Goal: Task Accomplishment & Management: Use online tool/utility

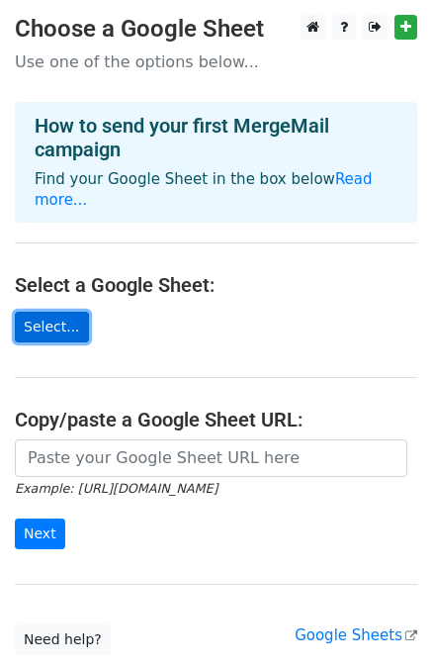
click at [58, 312] on link "Select..." at bounding box center [52, 327] width 74 height 31
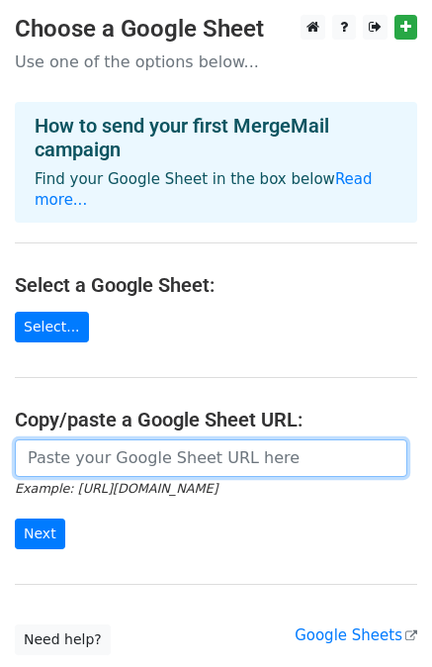
click at [45, 445] on input "url" at bounding box center [211, 458] width 393 height 38
click at [107, 439] on input "url" at bounding box center [211, 458] width 393 height 38
paste input ""C:\Users\Imran\Downloads\Test emails - Sheet1.csv""
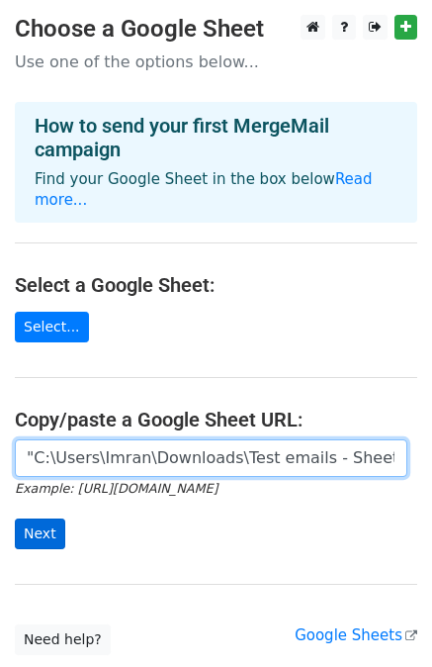
type input ""C:\Users\Imran\Downloads\Test emails - Sheet1.csv""
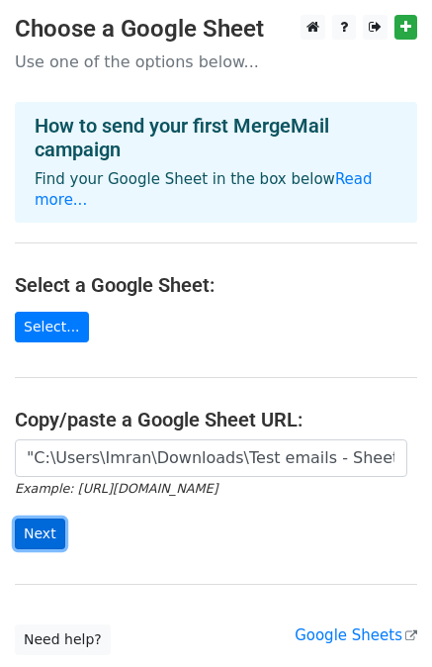
scroll to position [0, 2]
click at [31, 518] on input "Next" at bounding box center [40, 533] width 50 height 31
click at [218, 479] on icon "Example: https://docs.google.com/spreadsheets/d/abc/edit" at bounding box center [116, 488] width 203 height 18
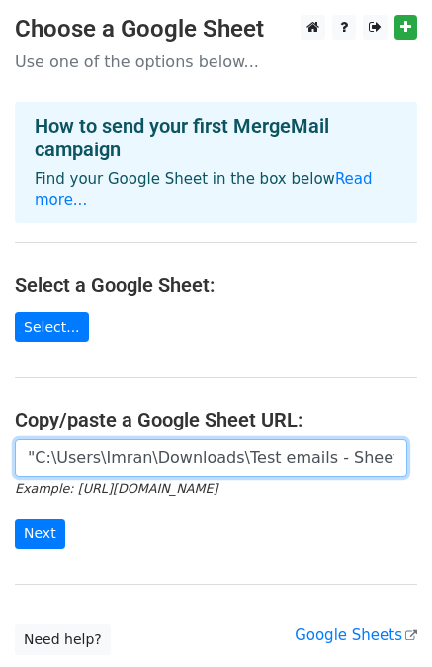
click at [283, 449] on input ""C:\Users\Imran\Downloads\Test emails - Sheet1.csv"" at bounding box center [211, 458] width 393 height 38
paste input "https://docs.google.com/spreadsheets/d/1EymFp0TZ7h7QYL_9an7ODvdB29qPUehoUqgP-vi…"
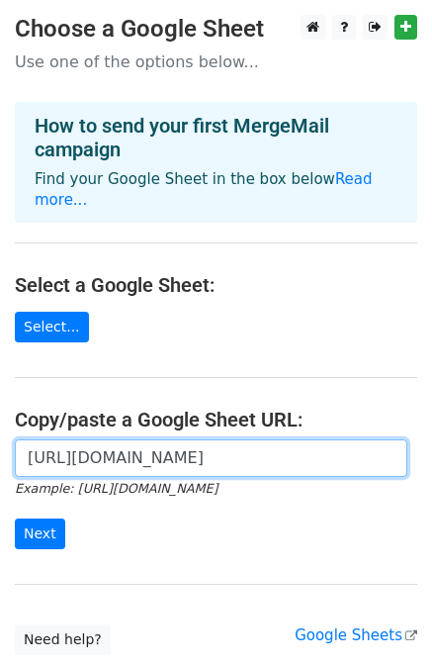
scroll to position [0, 444]
type input "https://docs.google.com/spreadsheets/d/1EymFp0TZ7h7QYL_9an7ODvdB29qPUehoUqgP-vi…"
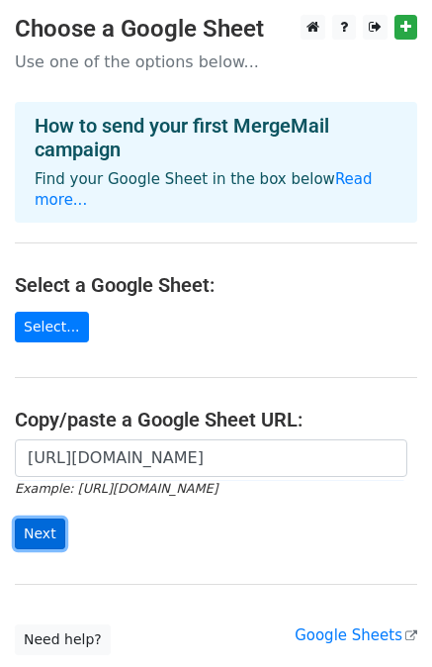
click at [45, 518] on input "Next" at bounding box center [40, 533] width 50 height 31
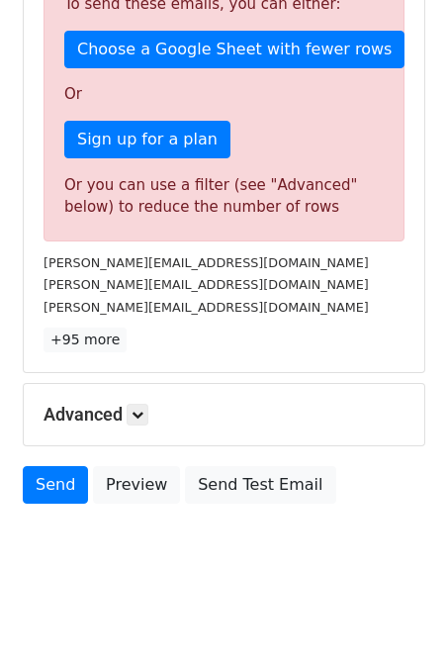
scroll to position [563, 0]
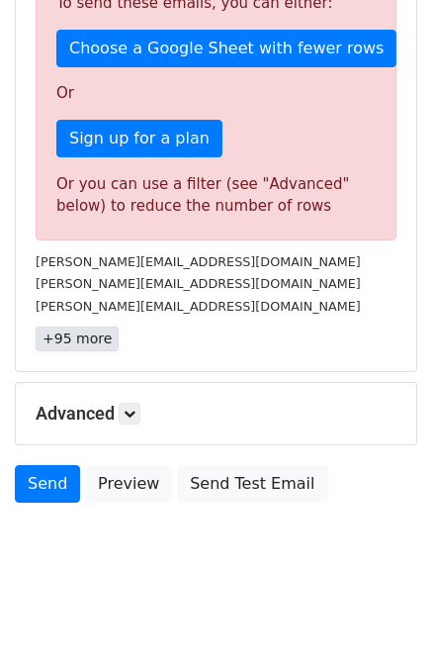
click at [73, 336] on link "+95 more" at bounding box center [77, 338] width 83 height 25
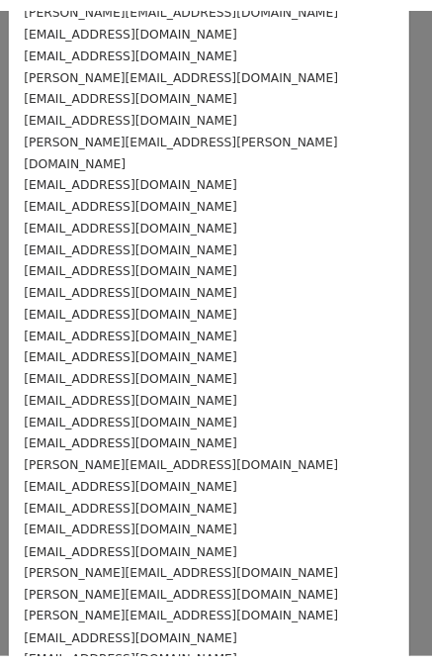
scroll to position [0, 0]
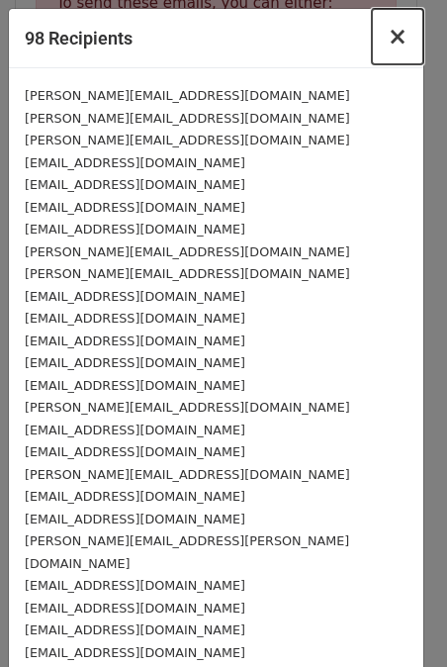
click at [388, 48] on span "×" at bounding box center [398, 37] width 20 height 28
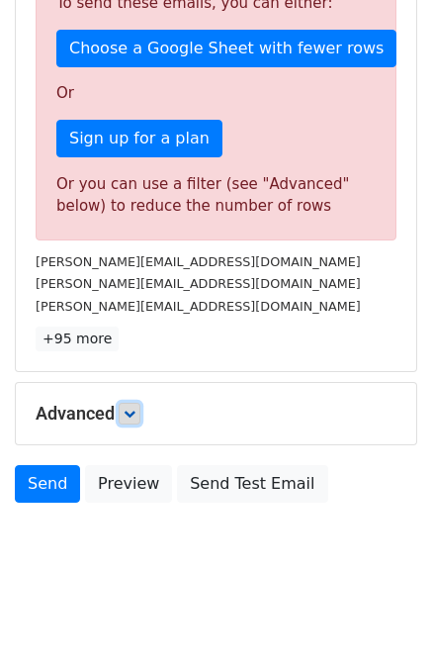
click at [132, 403] on link at bounding box center [130, 414] width 22 height 22
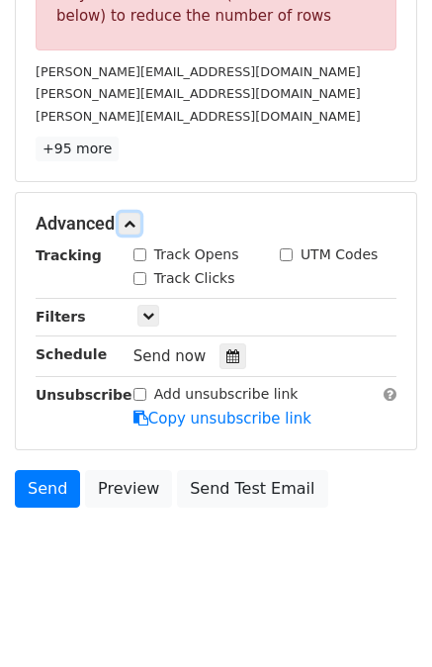
scroll to position [756, 0]
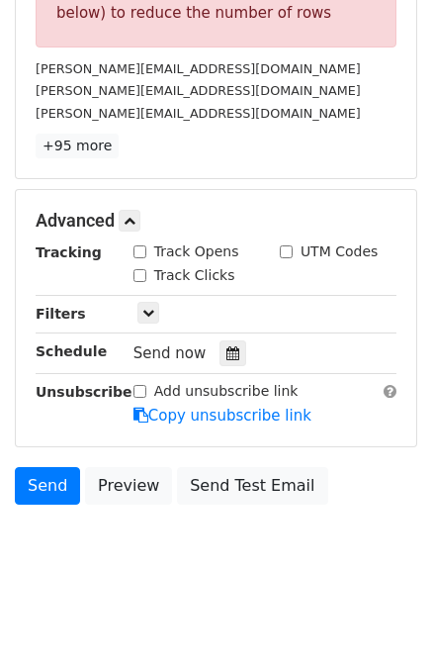
click at [138, 385] on input "Add unsubscribe link" at bounding box center [140, 391] width 13 height 13
checkbox input "true"
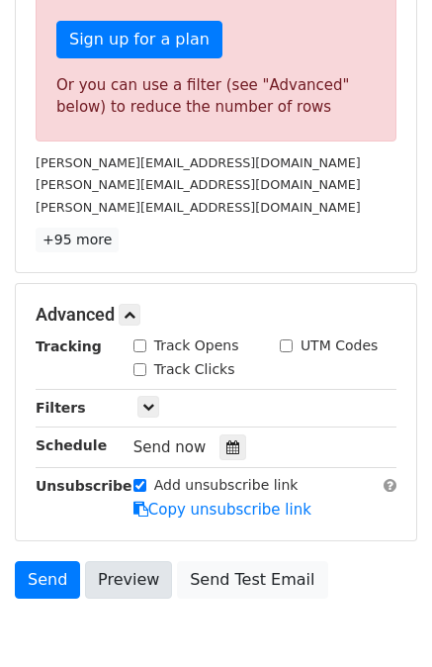
scroll to position [657, 0]
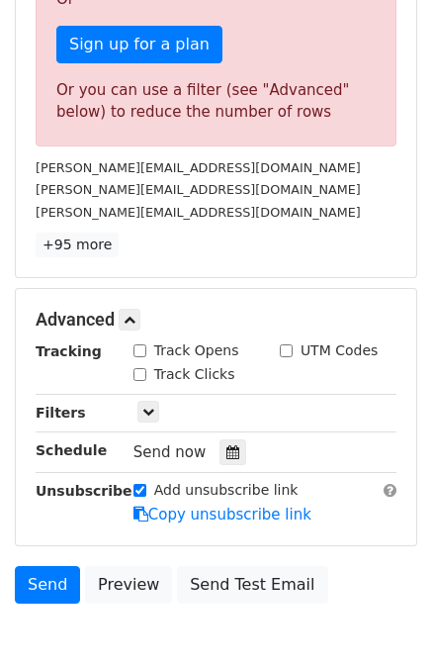
click at [138, 364] on div "Track Clicks" at bounding box center [185, 374] width 102 height 21
click at [138, 347] on input "Track Opens" at bounding box center [140, 350] width 13 height 13
checkbox input "true"
click at [142, 376] on input "Track Clicks" at bounding box center [140, 374] width 13 height 13
checkbox input "true"
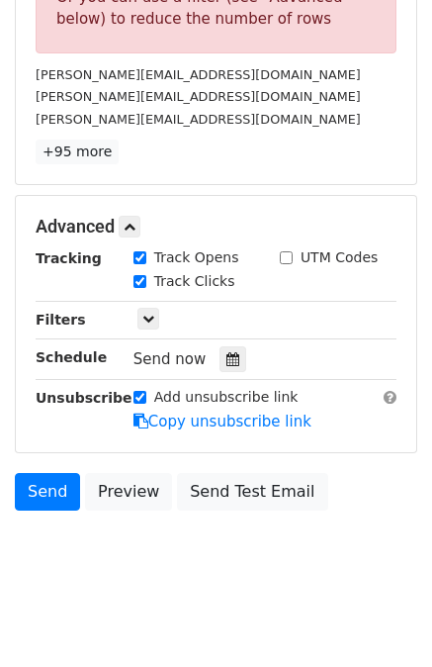
scroll to position [756, 0]
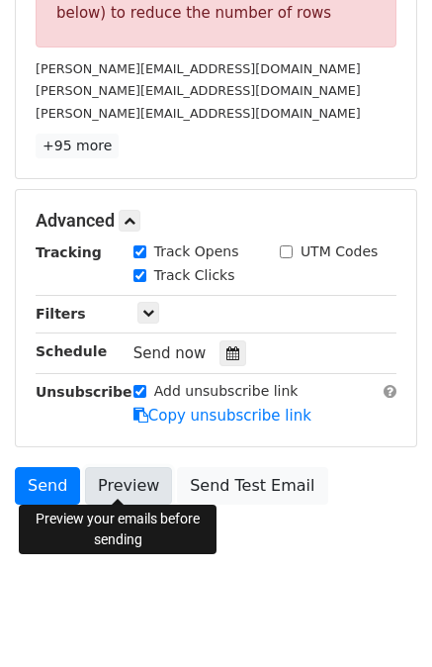
click at [140, 474] on link "Preview" at bounding box center [128, 486] width 87 height 38
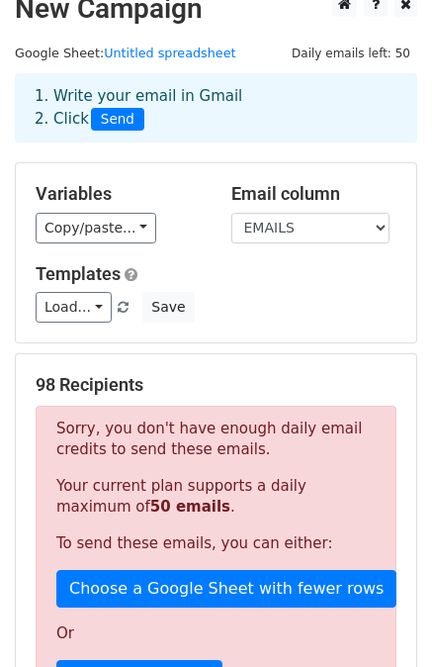
scroll to position [0, 0]
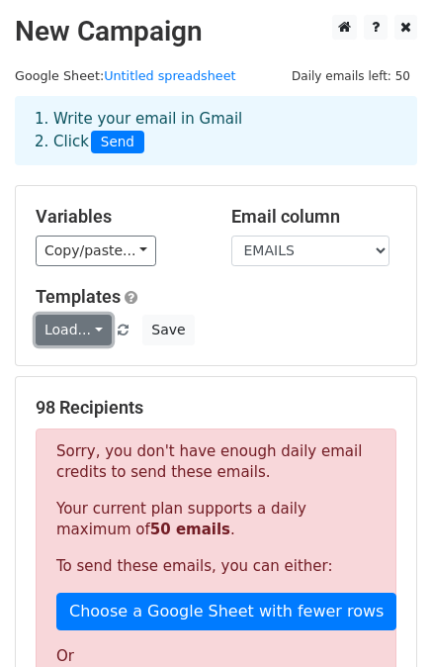
click at [65, 321] on link "Load..." at bounding box center [74, 330] width 76 height 31
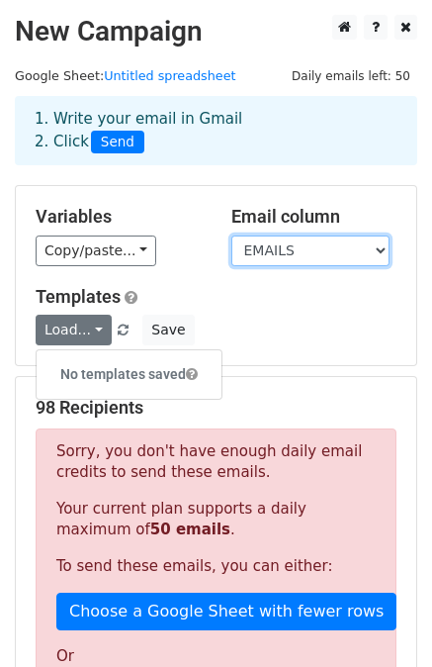
click at [273, 263] on select "EMAILS NAME SUBSCRIBERS" at bounding box center [310, 250] width 158 height 31
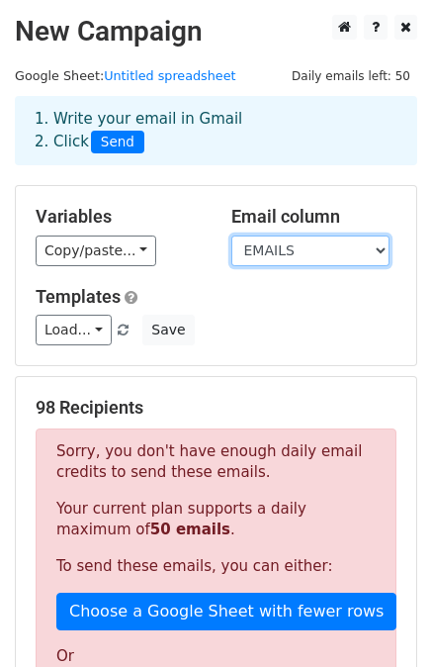
select select "NAME"
click at [231, 235] on select "EMAILS NAME SUBSCRIBERS" at bounding box center [310, 250] width 158 height 31
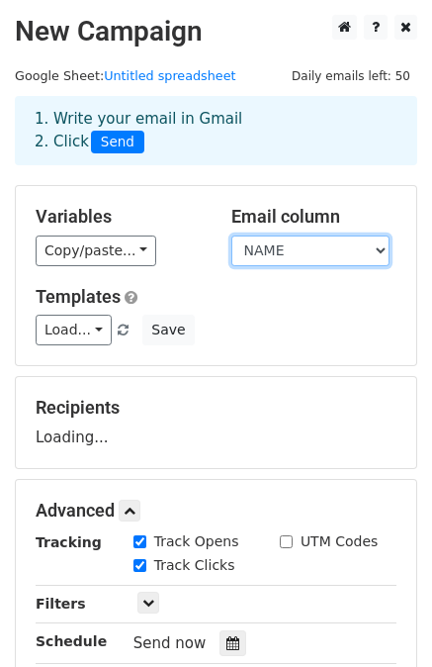
drag, startPoint x: 258, startPoint y: 256, endPoint x: 225, endPoint y: 270, distance: 35.5
click at [225, 270] on div "Variables Copy/paste... {{EMAILS}} {{NAME}} {{SUBSCRIBERS}} Email column EMAILS…" at bounding box center [216, 275] width 401 height 179
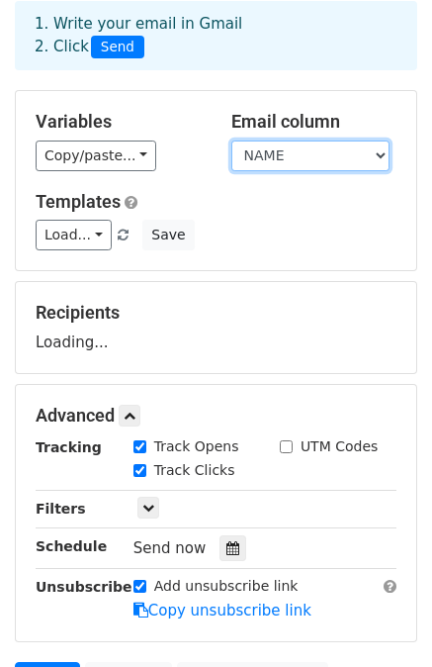
scroll to position [99, 0]
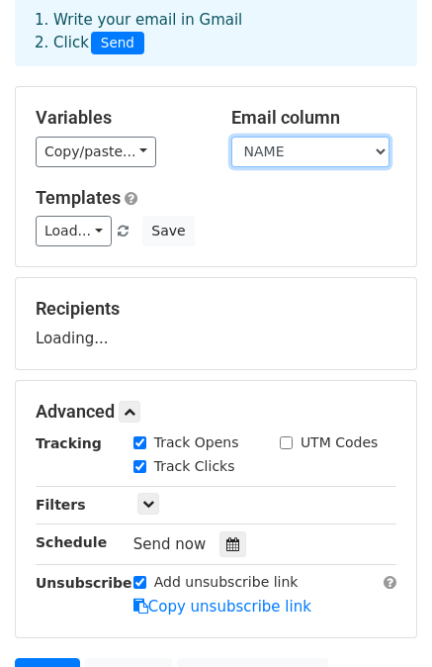
click at [295, 163] on select "EMAILS NAME SUBSCRIBERS" at bounding box center [310, 151] width 158 height 31
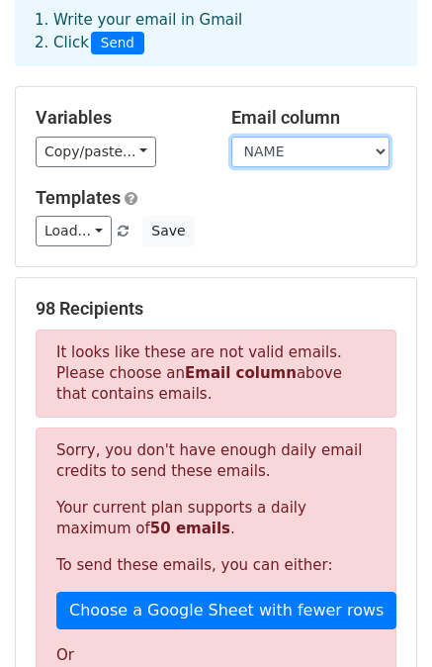
click at [231, 136] on select "EMAILS NAME SUBSCRIBERS" at bounding box center [310, 151] width 158 height 31
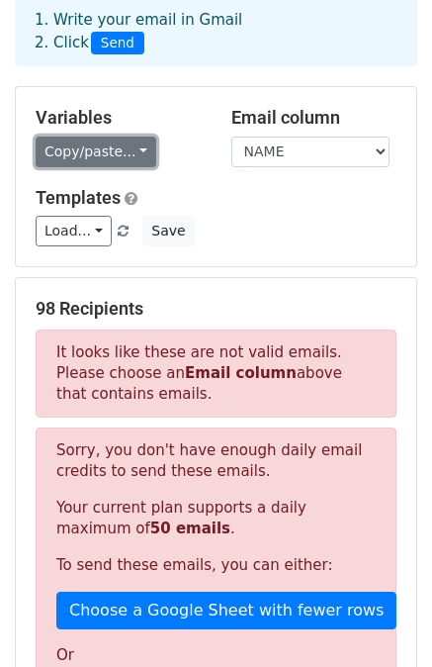
click at [132, 151] on link "Copy/paste..." at bounding box center [96, 151] width 121 height 31
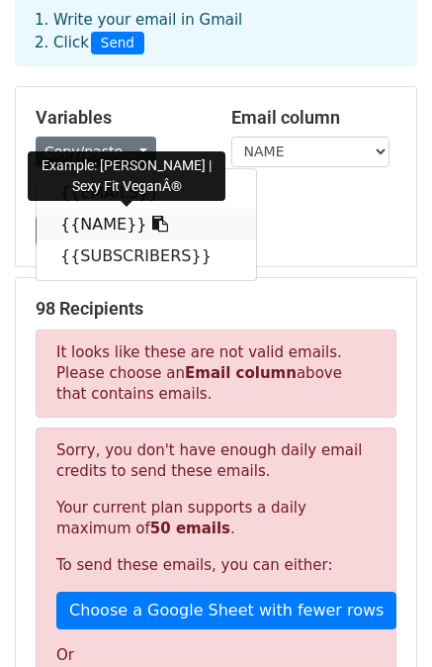
click at [123, 211] on link "{{NAME}}" at bounding box center [147, 225] width 220 height 32
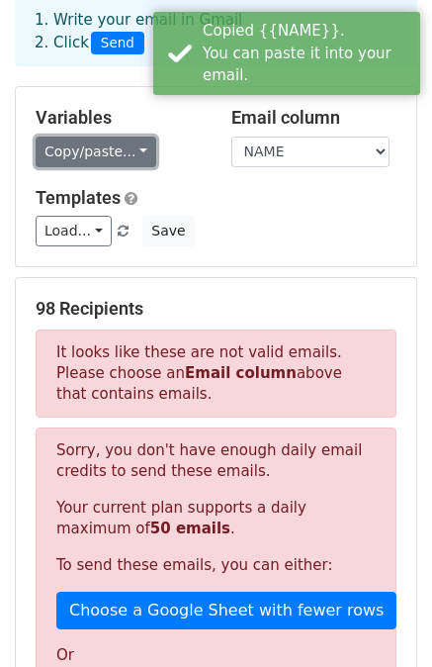
click at [92, 153] on link "Copy/paste..." at bounding box center [96, 151] width 121 height 31
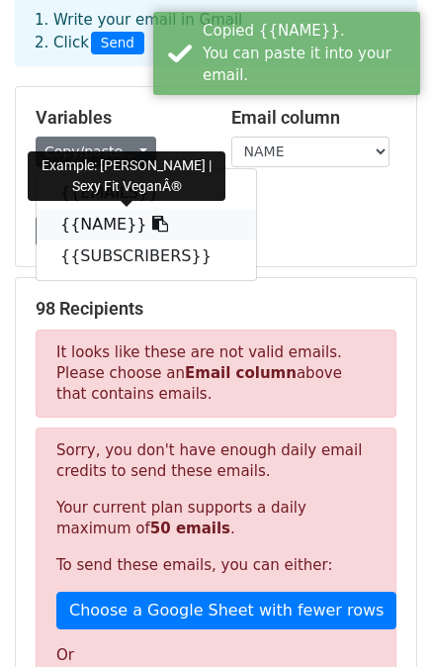
click at [152, 222] on icon at bounding box center [160, 224] width 16 height 16
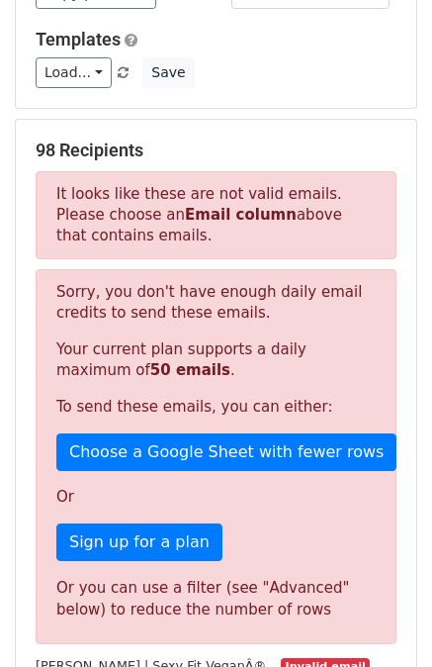
scroll to position [297, 0]
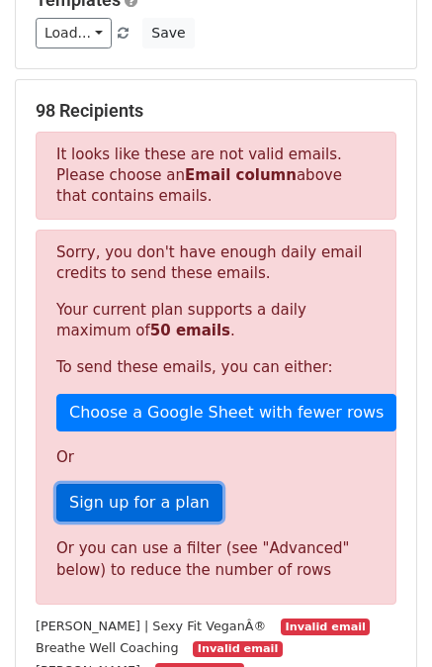
click at [117, 503] on link "Sign up for a plan" at bounding box center [139, 503] width 166 height 38
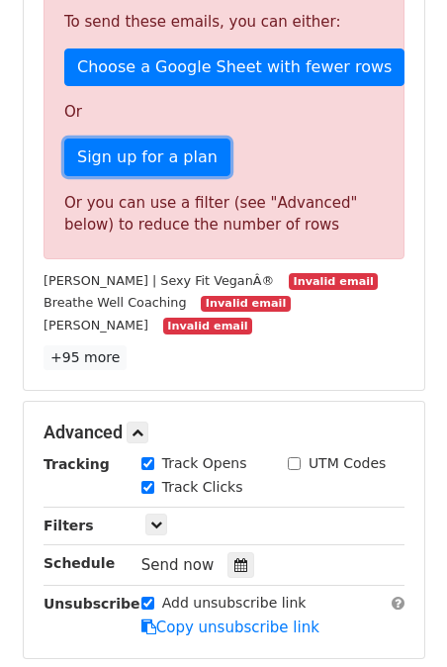
scroll to position [692, 0]
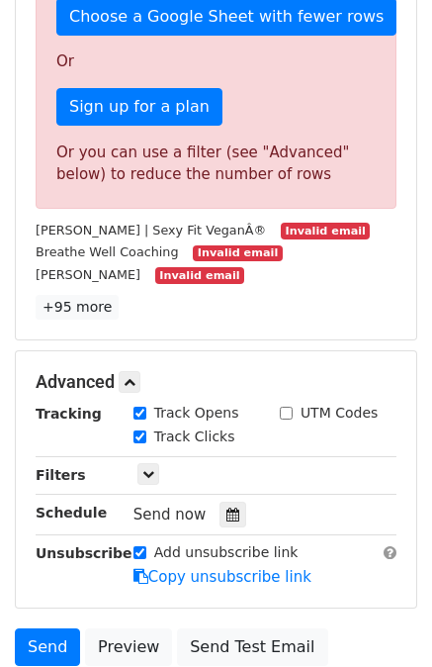
click at [120, 290] on div "98 Recipients It looks like these are not valid emails. Please choose an Email …" at bounding box center [216, 11] width 361 height 615
click at [74, 314] on link "+95 more" at bounding box center [77, 307] width 83 height 25
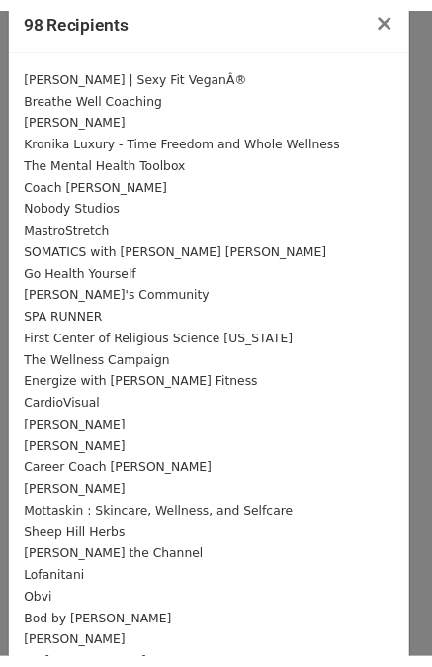
scroll to position [0, 0]
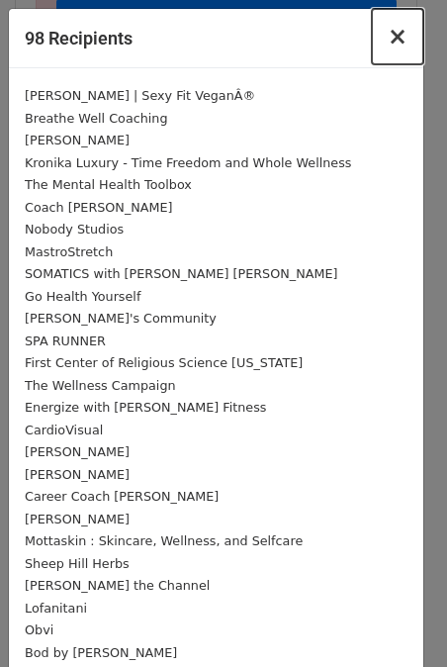
click at [374, 45] on button "×" at bounding box center [397, 36] width 51 height 55
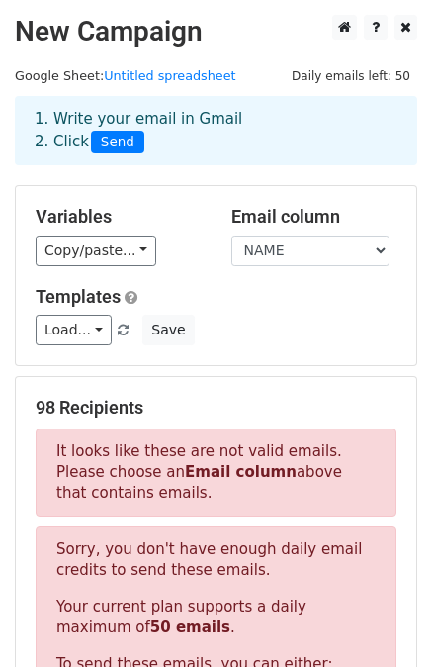
click at [344, 78] on span "Daily emails left: 50" at bounding box center [351, 76] width 133 height 22
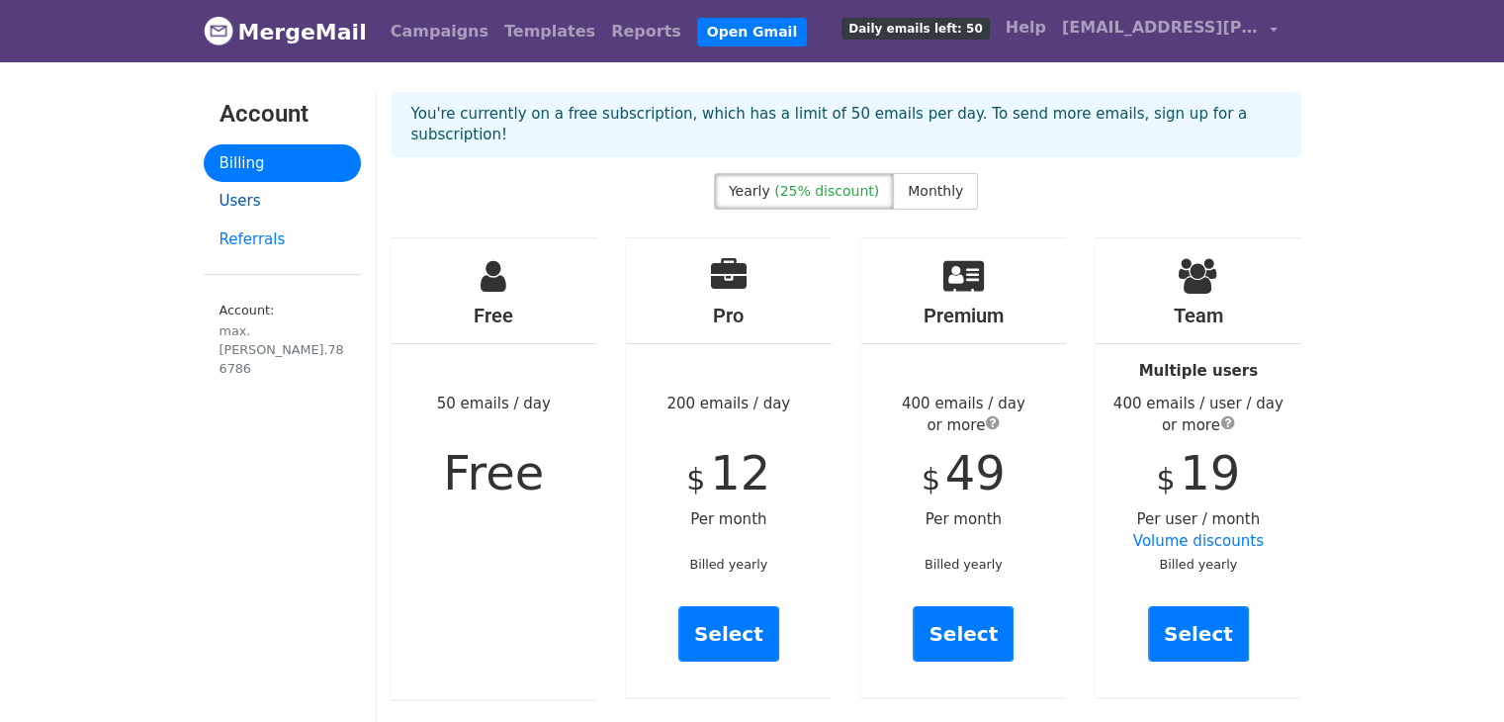
click at [224, 201] on link "Users" at bounding box center [282, 201] width 157 height 39
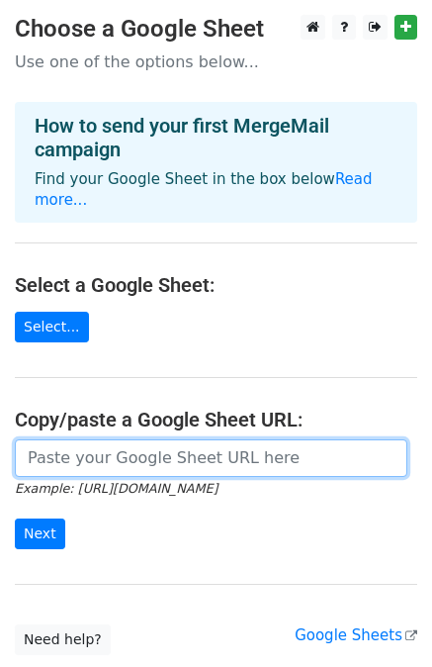
click at [88, 439] on input "url" at bounding box center [211, 458] width 393 height 38
paste input "https://docs.google.com/spreadsheets/d/1EymFp0TZ7h7QYL_9an7ODvdB29qPUehoUqgP-vi…"
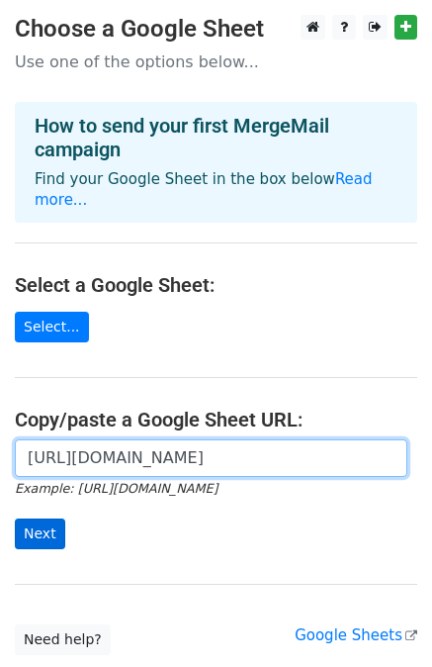
type input "https://docs.google.com/spreadsheets/d/1EymFp0TZ7h7QYL_9an7ODvdB29qPUehoUqgP-vi…"
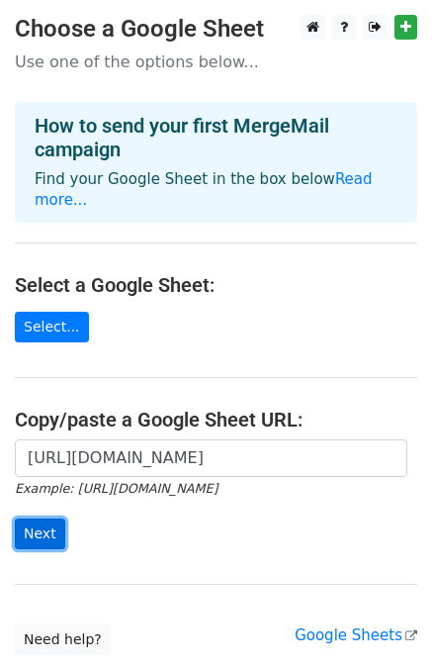
scroll to position [0, 0]
click at [51, 518] on input "Next" at bounding box center [40, 533] width 50 height 31
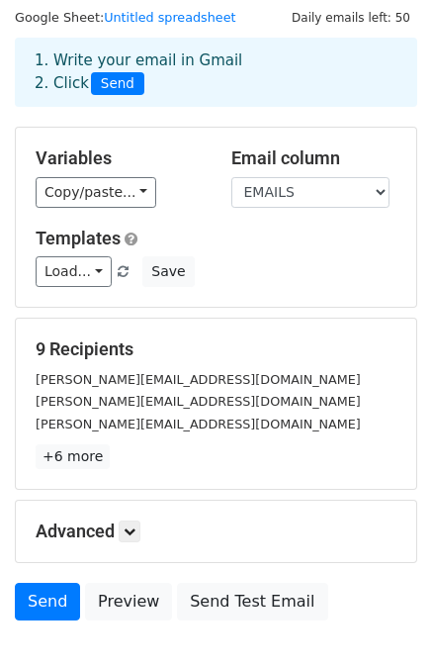
scroll to position [178, 0]
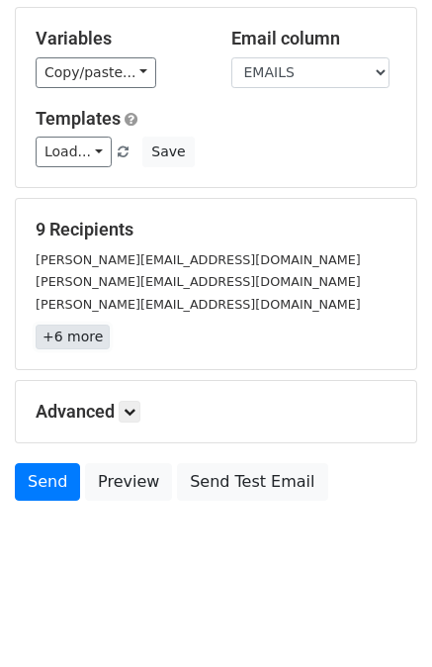
click at [80, 336] on link "+6 more" at bounding box center [73, 336] width 74 height 25
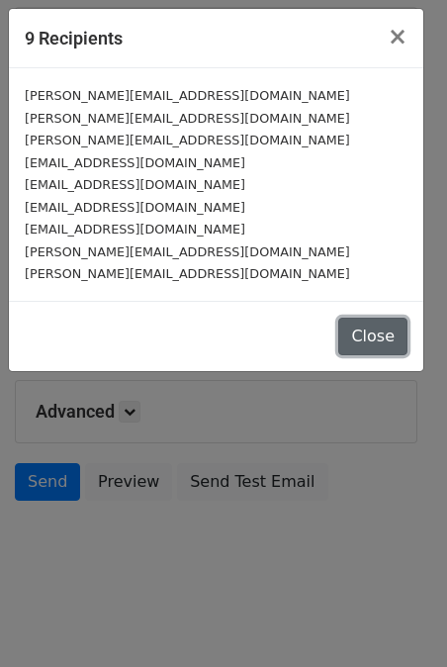
click at [368, 332] on button "Close" at bounding box center [372, 336] width 69 height 38
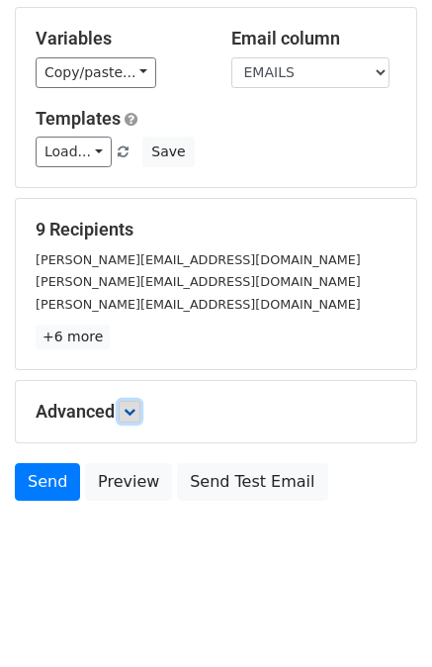
click at [140, 406] on link at bounding box center [130, 412] width 22 height 22
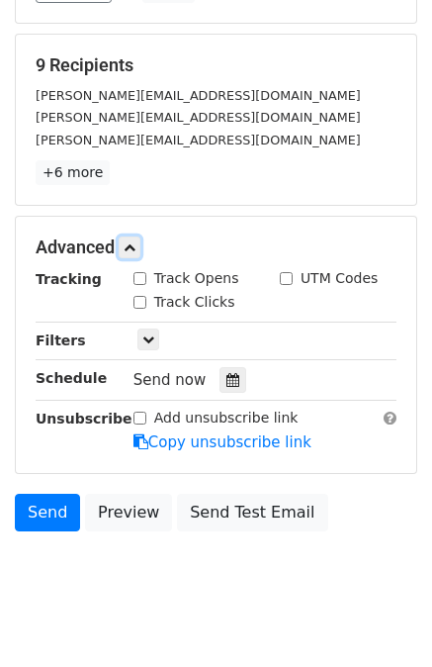
scroll to position [370, 0]
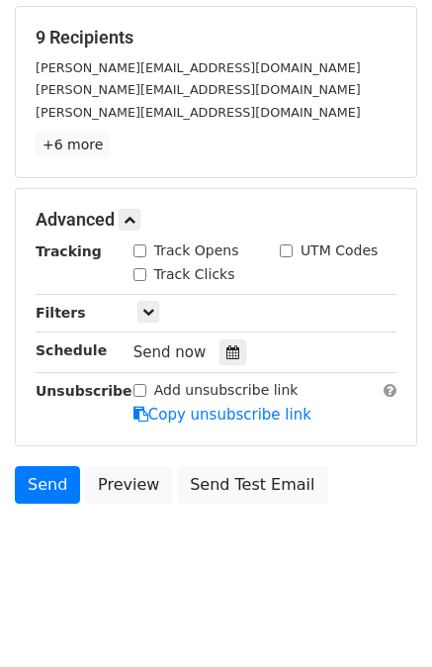
click at [140, 272] on input "Track Clicks" at bounding box center [140, 274] width 13 height 13
checkbox input "true"
click at [132, 246] on div "Track Opens" at bounding box center [192, 252] width 146 height 24
click at [147, 246] on div "Track Opens" at bounding box center [187, 250] width 106 height 21
click at [143, 246] on input "Track Opens" at bounding box center [140, 250] width 13 height 13
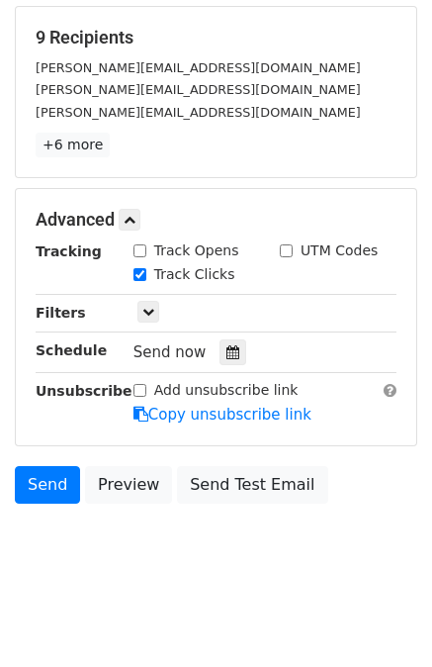
checkbox input "true"
click at [145, 307] on icon at bounding box center [148, 312] width 12 height 12
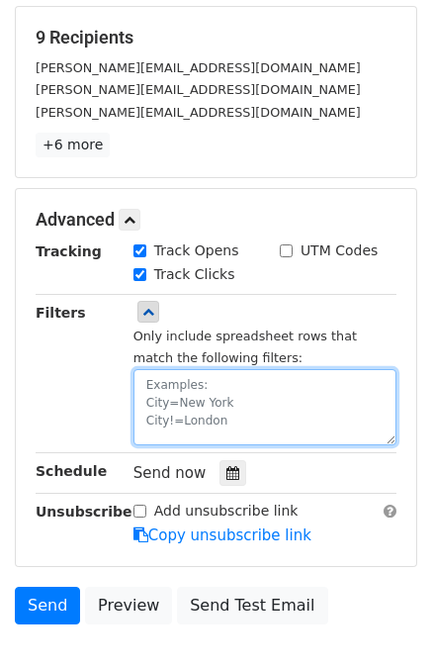
click at [177, 411] on textarea at bounding box center [265, 407] width 263 height 76
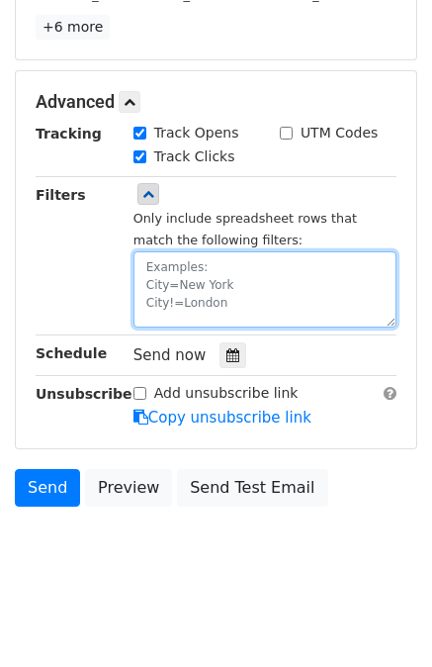
scroll to position [491, 0]
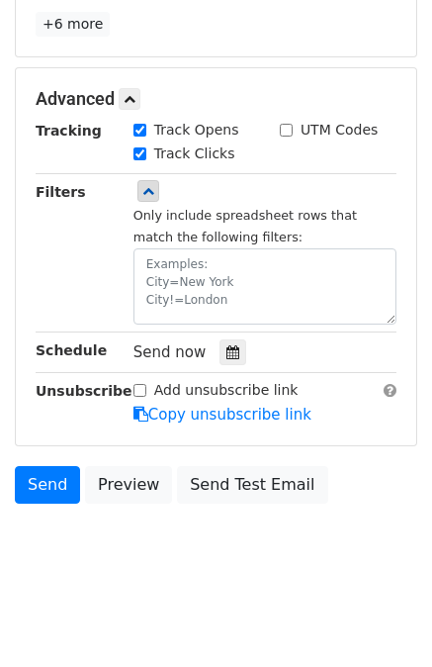
click at [206, 346] on div "Send now" at bounding box center [250, 352] width 232 height 27
click at [226, 345] on icon at bounding box center [232, 352] width 13 height 14
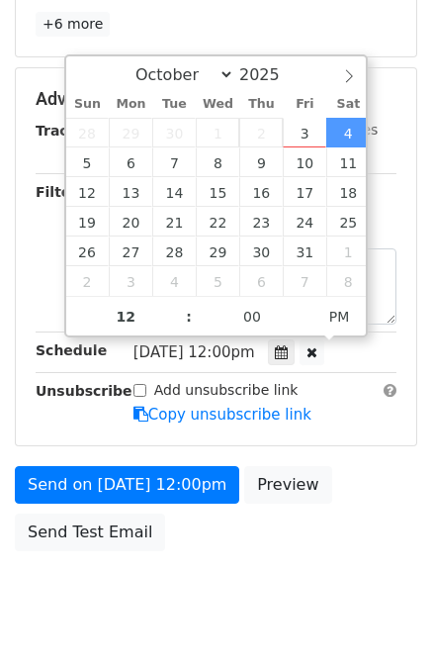
click at [237, 353] on span "Sat, Oct 4, 12:00pm" at bounding box center [195, 352] width 122 height 18
type input "2025-10-04 13:00"
type input "01"
click at [176, 303] on span at bounding box center [179, 307] width 14 height 20
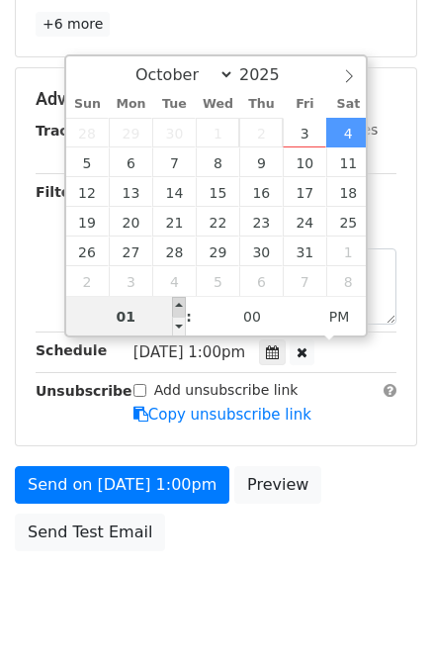
type input "2025-10-04 14:00"
type input "02"
click at [176, 303] on span at bounding box center [179, 307] width 14 height 20
type input "2025-10-04 15:00"
type input "03"
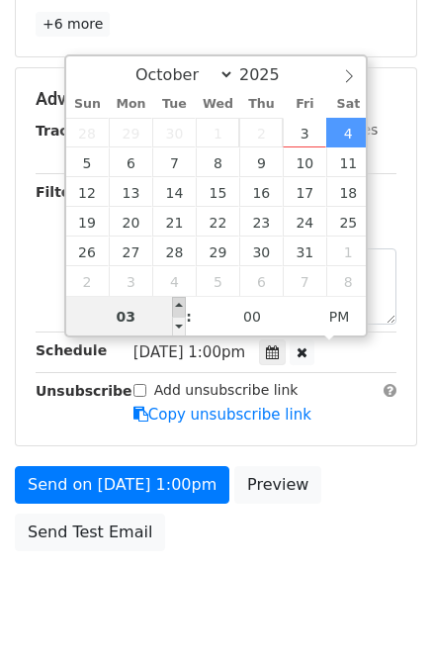
click at [176, 303] on span at bounding box center [179, 307] width 14 height 20
type input "2025-10-04 16:00"
type input "04"
click at [176, 303] on span at bounding box center [179, 307] width 14 height 20
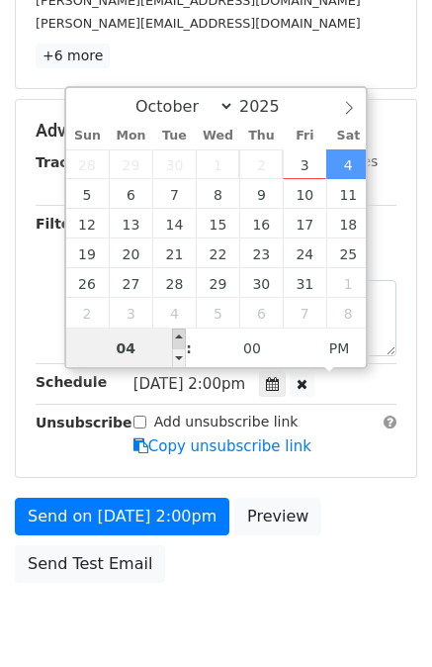
type input "2025-11-04 16:00"
select select "10"
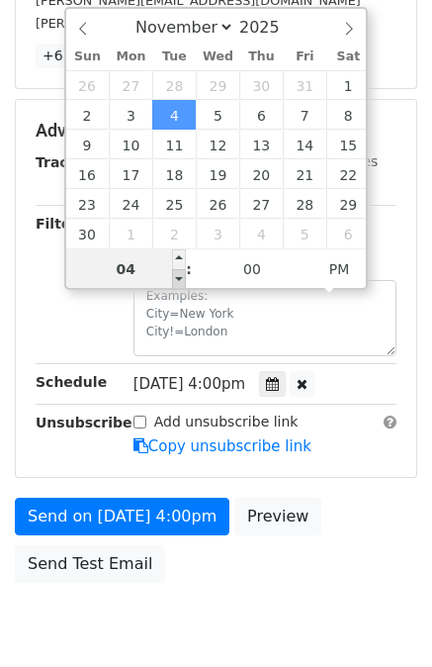
type input "2025-11-04 15:00"
type input "03"
click at [176, 279] on span at bounding box center [179, 279] width 14 height 20
type input "2025-11-04 14:00"
type input "02"
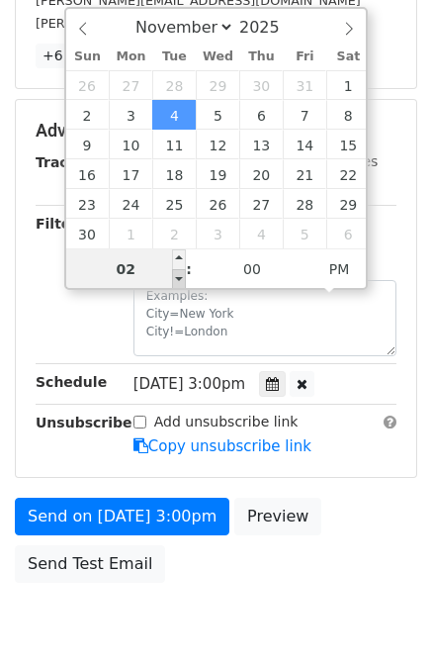
click at [176, 279] on span at bounding box center [179, 279] width 14 height 20
type input "2025-11-04 13:00"
type input "01"
click at [176, 279] on span at bounding box center [179, 279] width 14 height 20
type input "2025-11-04 12:00"
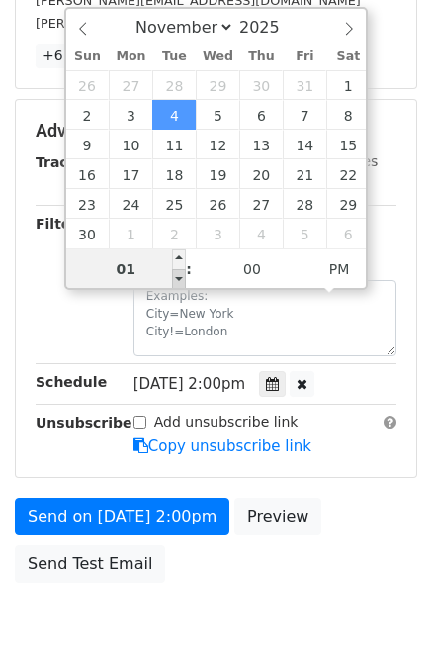
type input "12"
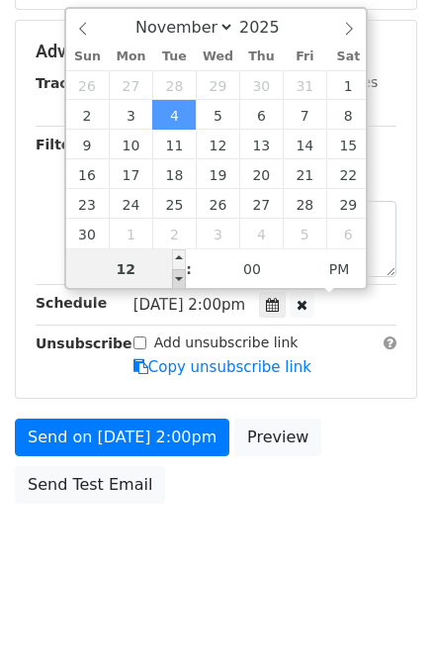
click at [176, 279] on span at bounding box center [179, 279] width 14 height 20
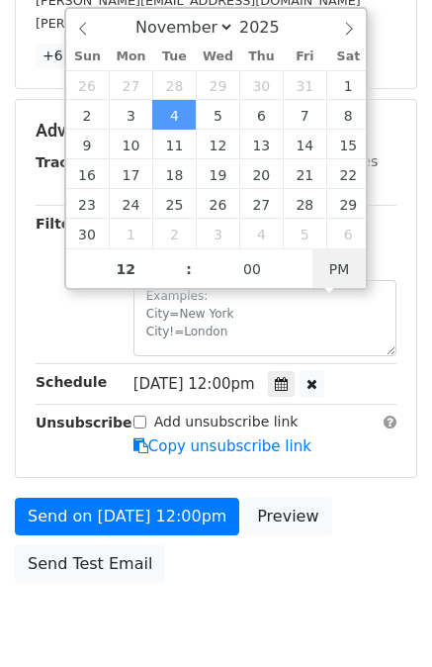
click at [350, 270] on span "PM" at bounding box center [340, 269] width 54 height 40
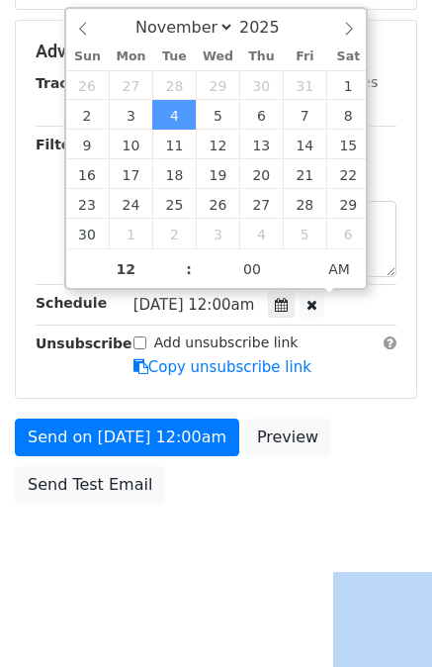
click at [187, 464] on div "Send on Nov 4 at 12:00am Preview Send Test Email" at bounding box center [216, 465] width 432 height 95
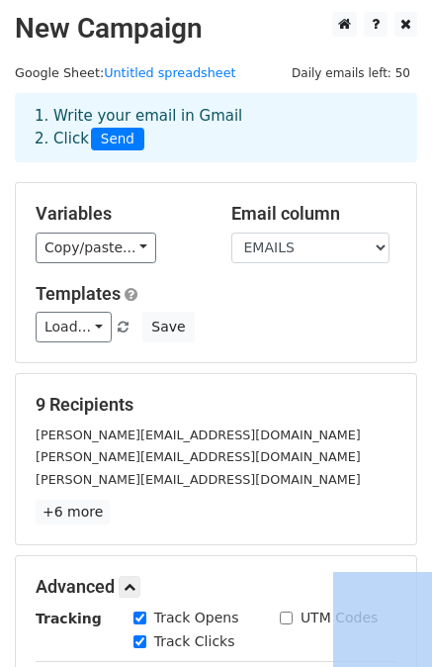
scroll to position [0, 0]
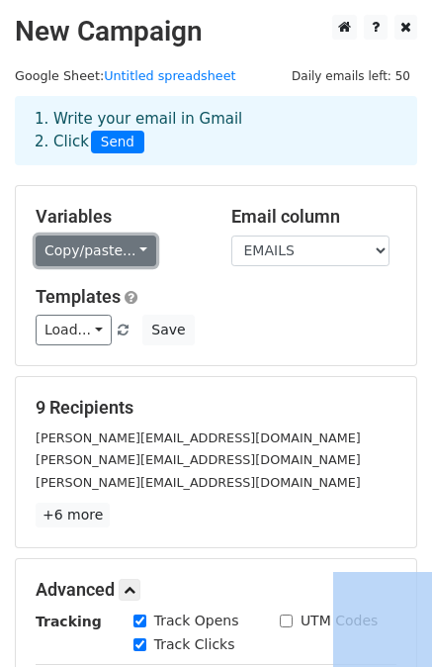
click at [90, 245] on link "Copy/paste..." at bounding box center [96, 250] width 121 height 31
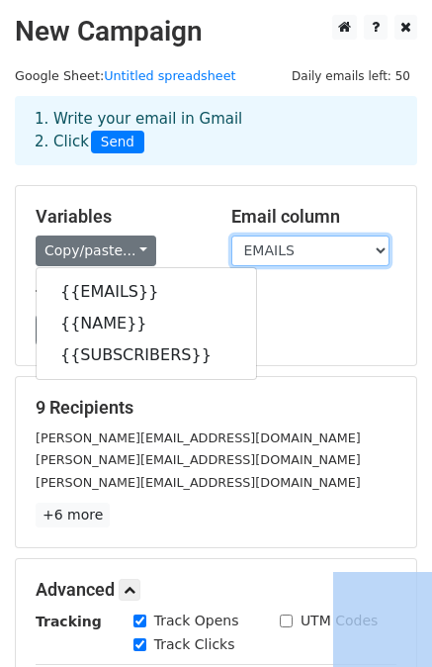
click at [293, 257] on select "EMAILS NAME SUBSCRIBERS" at bounding box center [310, 250] width 158 height 31
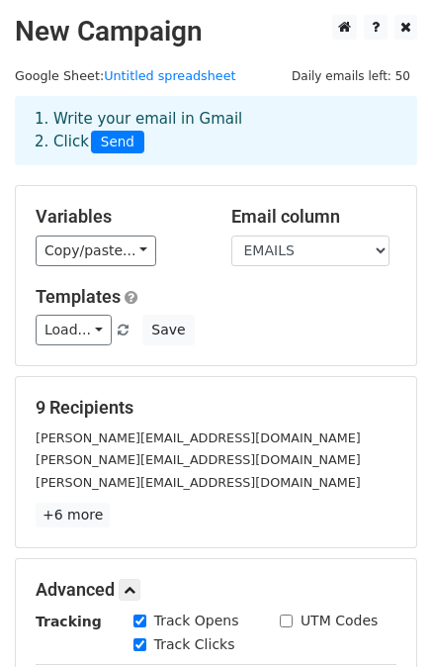
click at [196, 258] on div "Copy/paste... {{EMAILS}} {{NAME}} {{SUBSCRIBERS}}" at bounding box center [119, 250] width 166 height 31
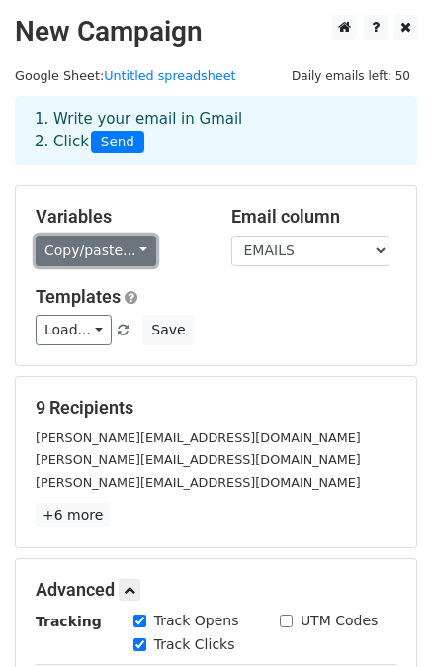
click at [128, 248] on link "Copy/paste..." at bounding box center [96, 250] width 121 height 31
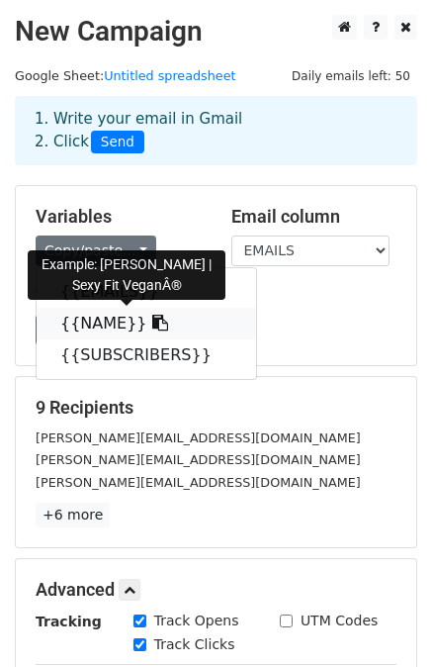
click at [152, 320] on icon at bounding box center [160, 323] width 16 height 16
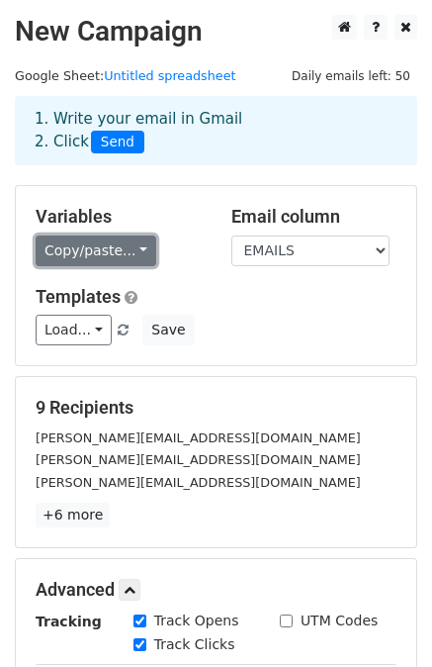
click at [109, 251] on link "Copy/paste..." at bounding box center [96, 250] width 121 height 31
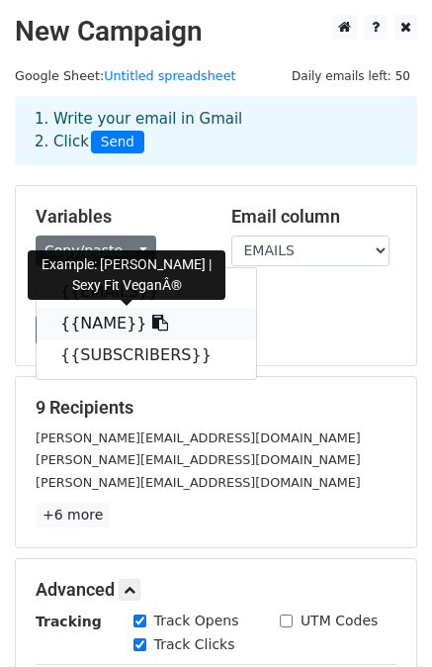
click at [152, 326] on icon at bounding box center [160, 323] width 16 height 16
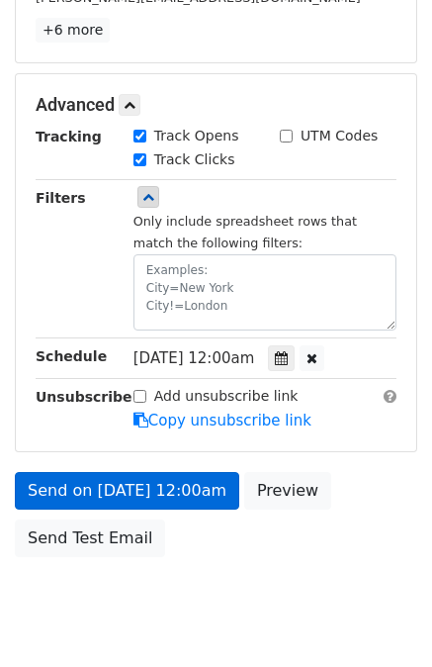
scroll to position [495, 0]
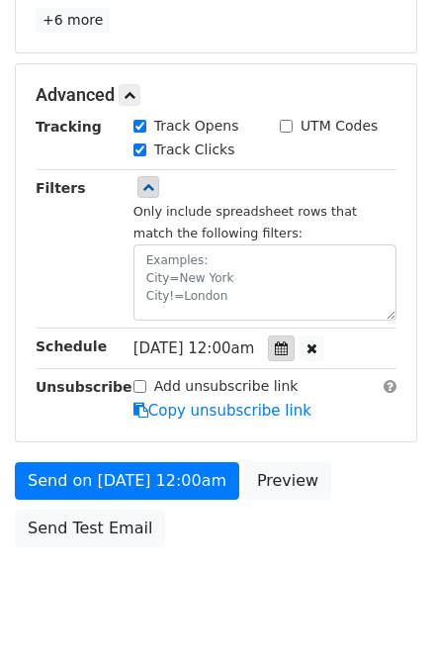
click at [288, 345] on icon at bounding box center [281, 348] width 13 height 14
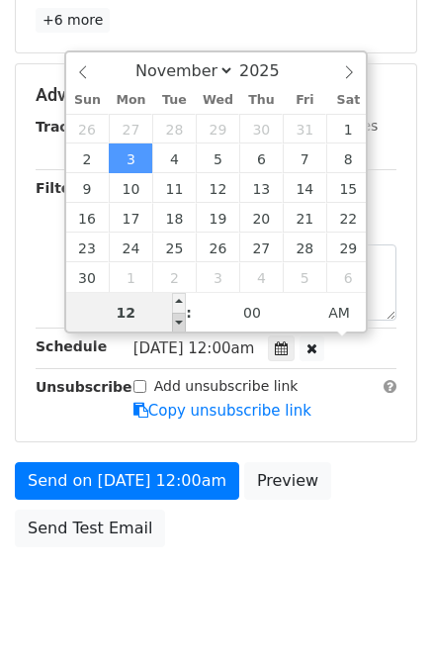
type input "2025-11-03 23:00"
type input "11"
click at [182, 321] on span at bounding box center [179, 323] width 14 height 20
type input "2025-11-03 22:00"
type input "10"
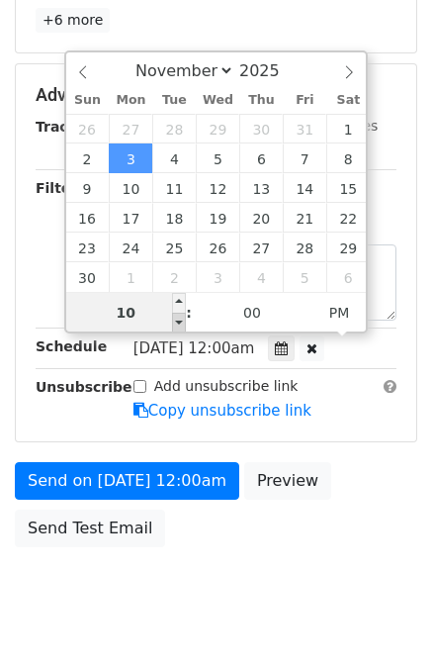
click at [182, 321] on span at bounding box center [179, 323] width 14 height 20
type input "2025-11-03 21:00"
type input "09"
click at [182, 321] on span at bounding box center [179, 323] width 14 height 20
type input "2025-11-03 20:00"
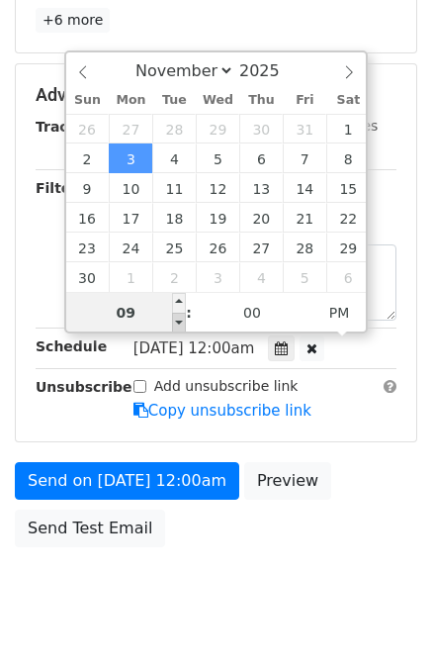
type input "08"
click at [182, 321] on span at bounding box center [179, 323] width 14 height 20
type input "2025-11-03 19:00"
type input "07"
click at [182, 321] on span at bounding box center [179, 323] width 14 height 20
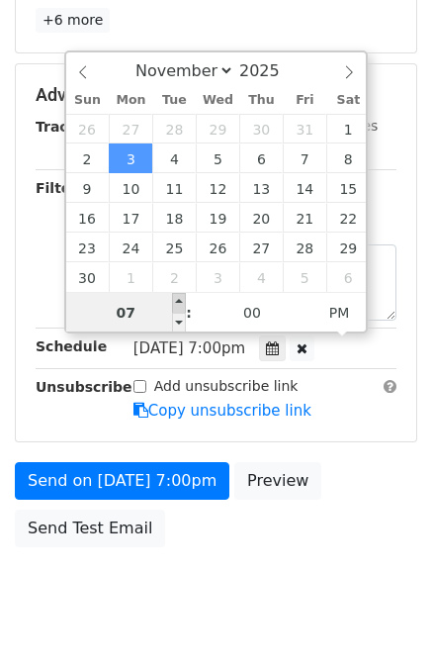
type input "2025-12-02 19:00"
select select "11"
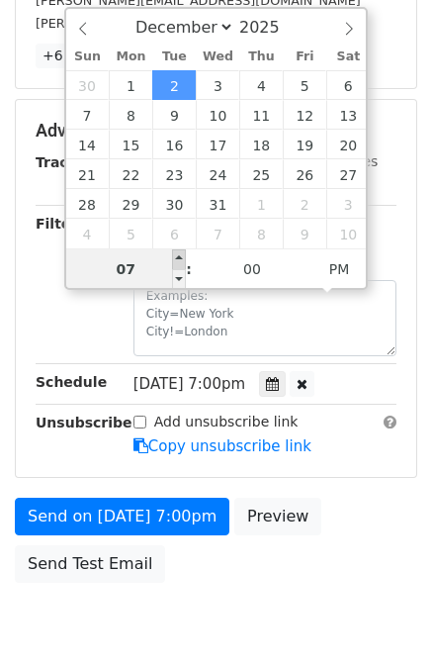
type input "2025-12-02 20:00"
type input "08"
click at [174, 261] on span at bounding box center [179, 259] width 14 height 20
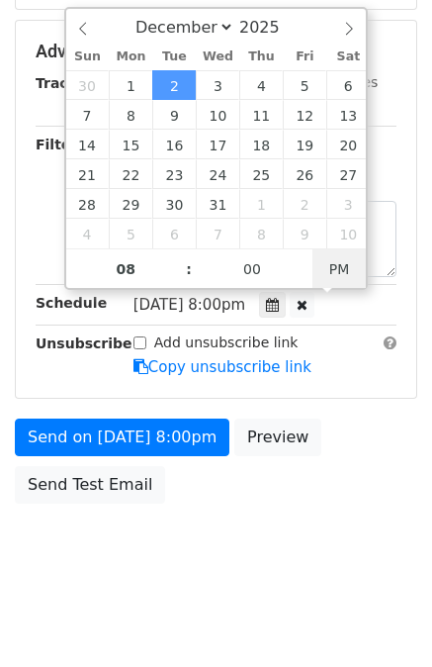
click at [342, 278] on span "PM" at bounding box center [340, 269] width 54 height 40
type input "2025-12-02 20:00"
click at [332, 266] on span "AM" at bounding box center [340, 269] width 54 height 40
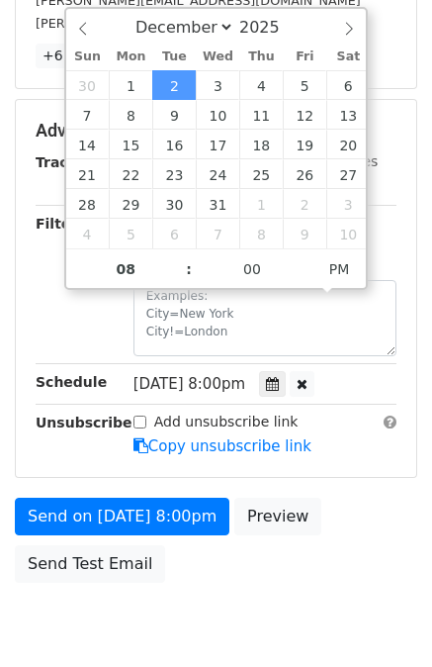
click at [173, 571] on div "Send on Dec 2 at 8:00pm Preview Send Test Email" at bounding box center [216, 544] width 432 height 95
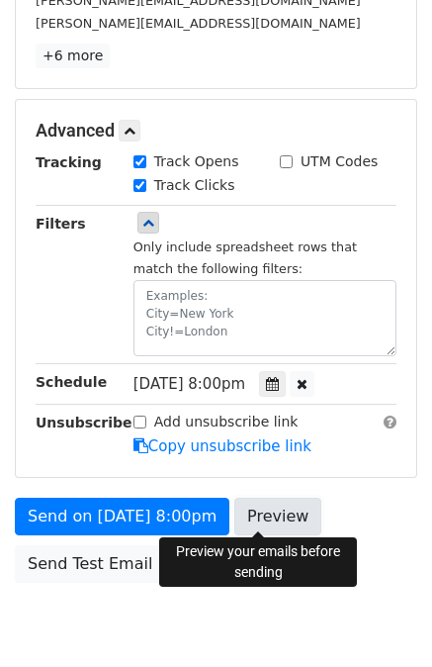
click at [267, 501] on link "Preview" at bounding box center [277, 516] width 87 height 38
click at [252, 516] on link "Preview" at bounding box center [277, 516] width 87 height 38
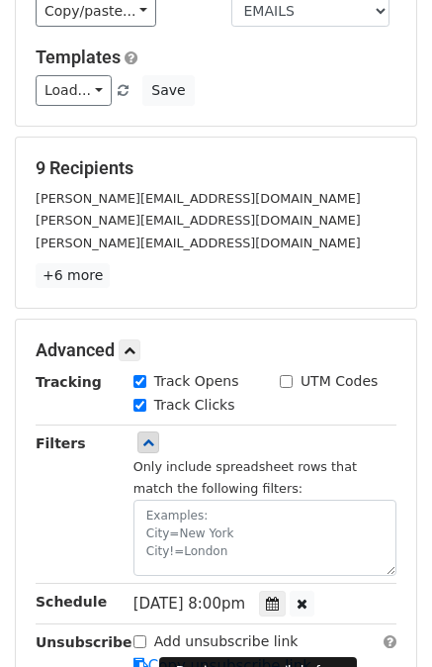
scroll to position [538, 0]
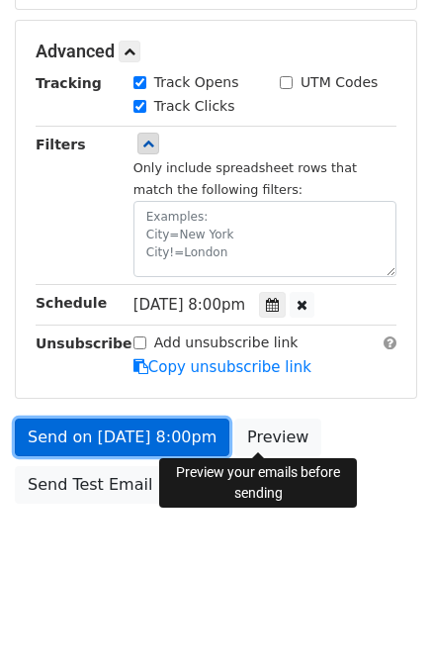
click at [93, 428] on link "Send on Dec 2 at 8:00pm" at bounding box center [122, 437] width 215 height 38
